Goal: Task Accomplishment & Management: Use online tool/utility

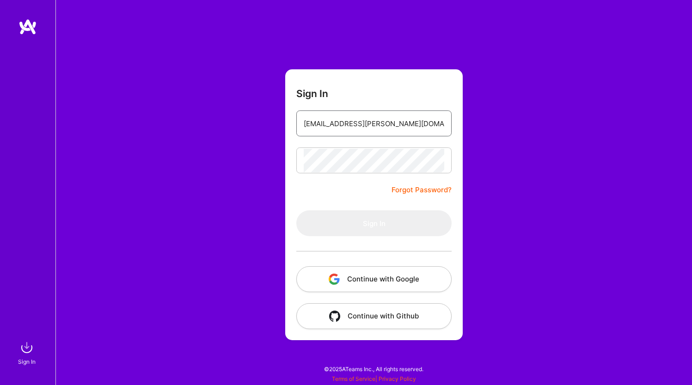
type input "[EMAIL_ADDRESS][PERSON_NAME][DOMAIN_NAME]"
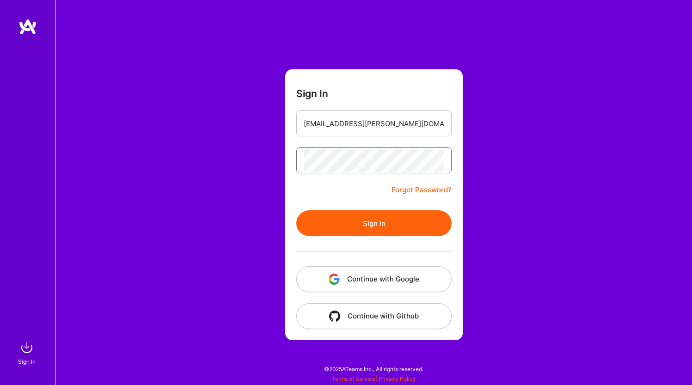
click at [374, 223] on button "Sign In" at bounding box center [373, 223] width 155 height 26
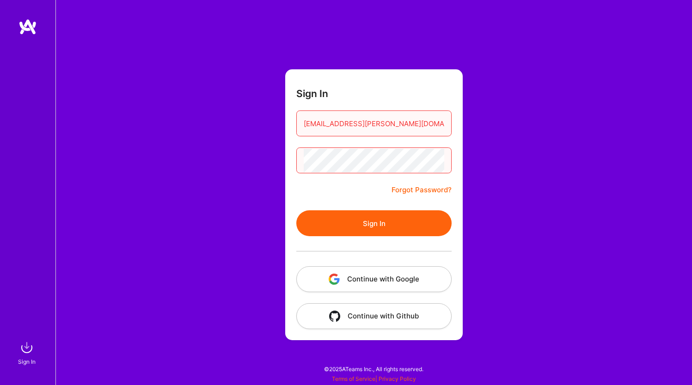
click at [374, 223] on button "Sign In" at bounding box center [373, 223] width 155 height 26
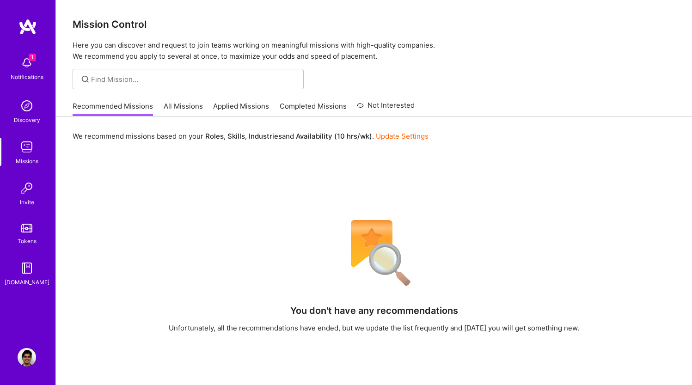
click at [185, 106] on link "All Missions" at bounding box center [183, 108] width 39 height 15
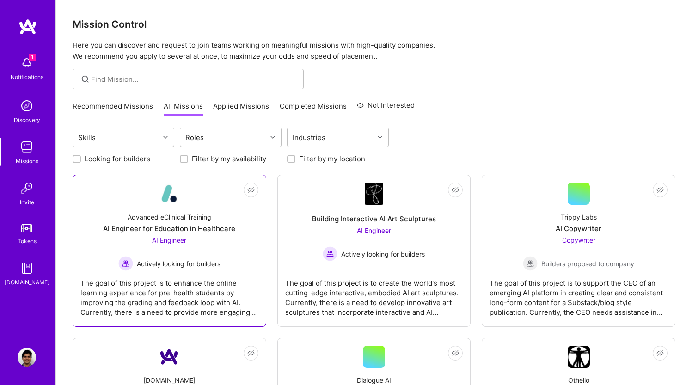
click at [219, 248] on div "AI Engineer Actively looking for builders" at bounding box center [169, 253] width 102 height 36
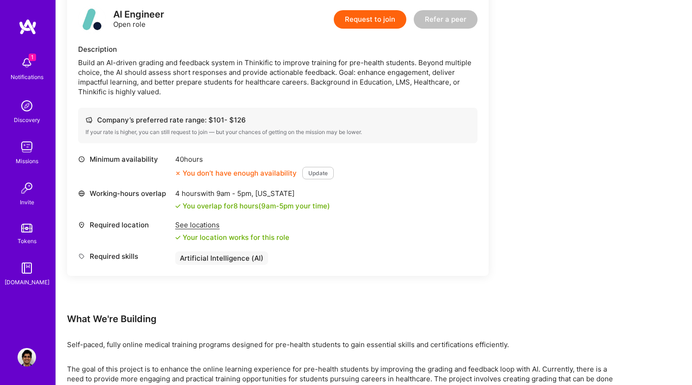
scroll to position [243, 0]
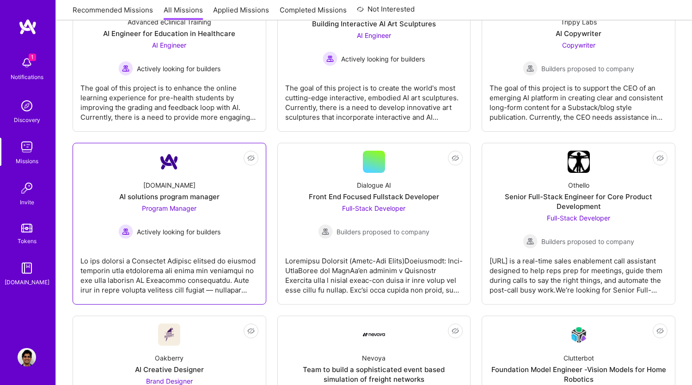
scroll to position [207, 0]
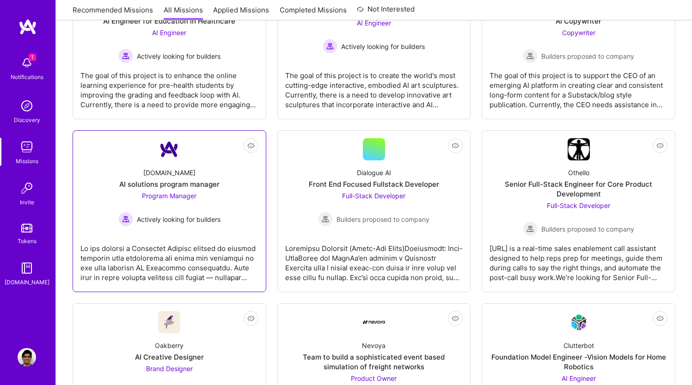
click at [162, 284] on link "Not Interested [DOMAIN_NAME] AI solutions program manager Program Manager Activ…" at bounding box center [169, 211] width 178 height 146
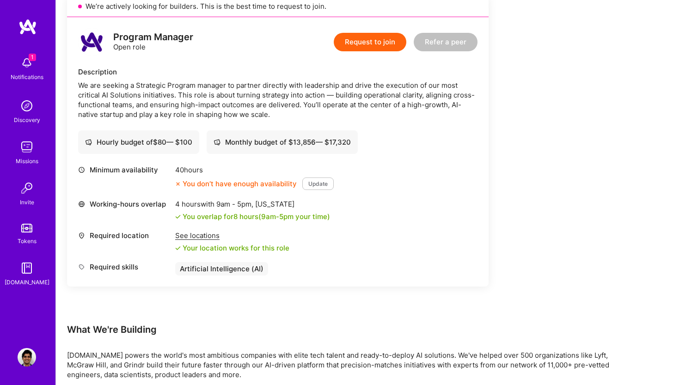
scroll to position [262, 0]
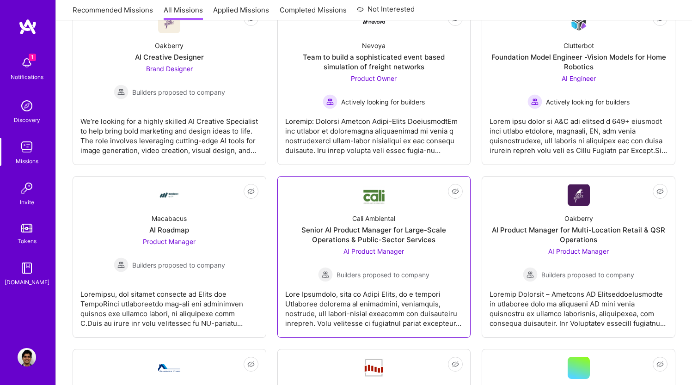
scroll to position [522, 0]
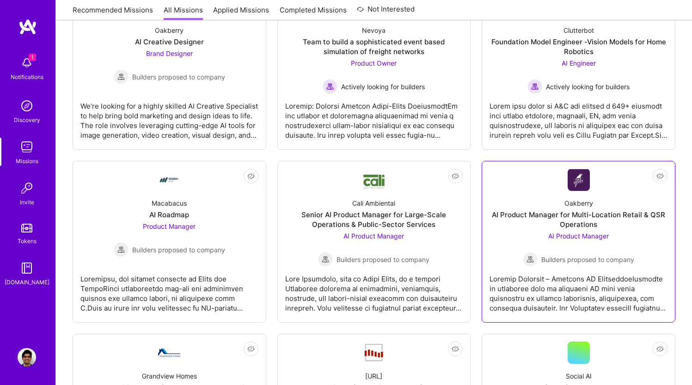
click at [520, 257] on div "Oakberry AI Product Manager for Multi-Location Retail & QSR Operations AI Produ…" at bounding box center [578, 229] width 178 height 76
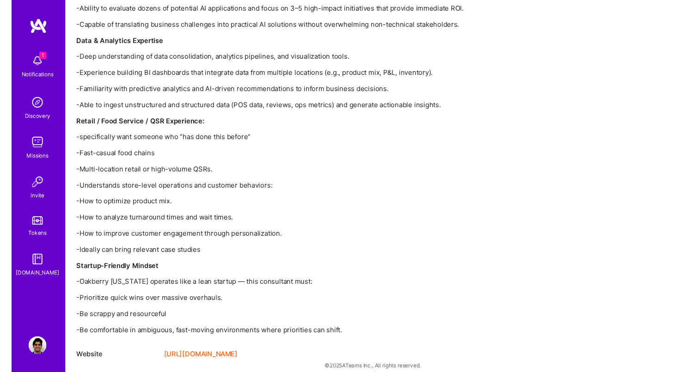
scroll to position [1184, 0]
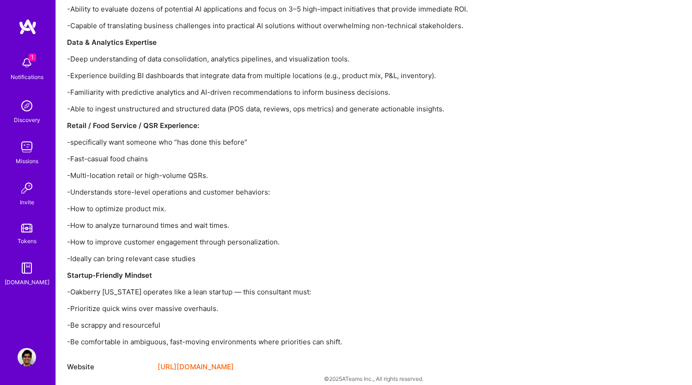
click at [229, 361] on link "[URL][DOMAIN_NAME]" at bounding box center [196, 366] width 76 height 11
